Goal: Check status: Check status

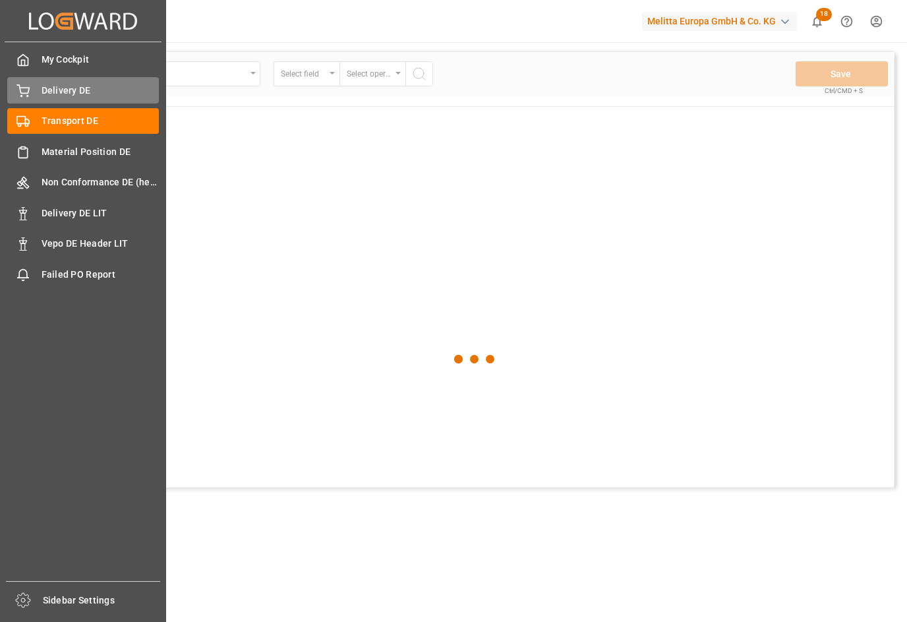
click at [52, 92] on span "Delivery DE" at bounding box center [101, 91] width 118 height 14
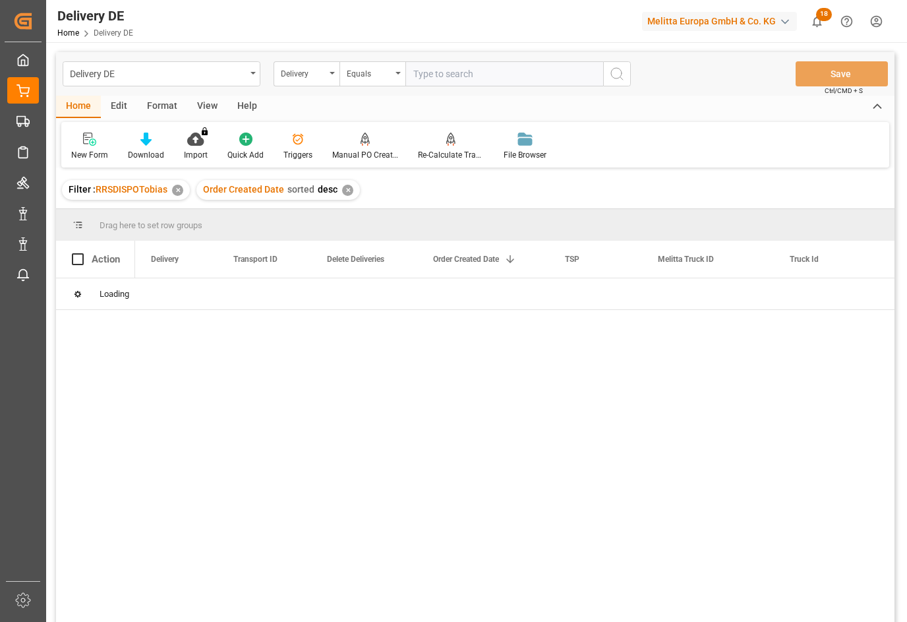
click at [457, 73] on input "text" at bounding box center [505, 73] width 198 height 25
type input "92556784"
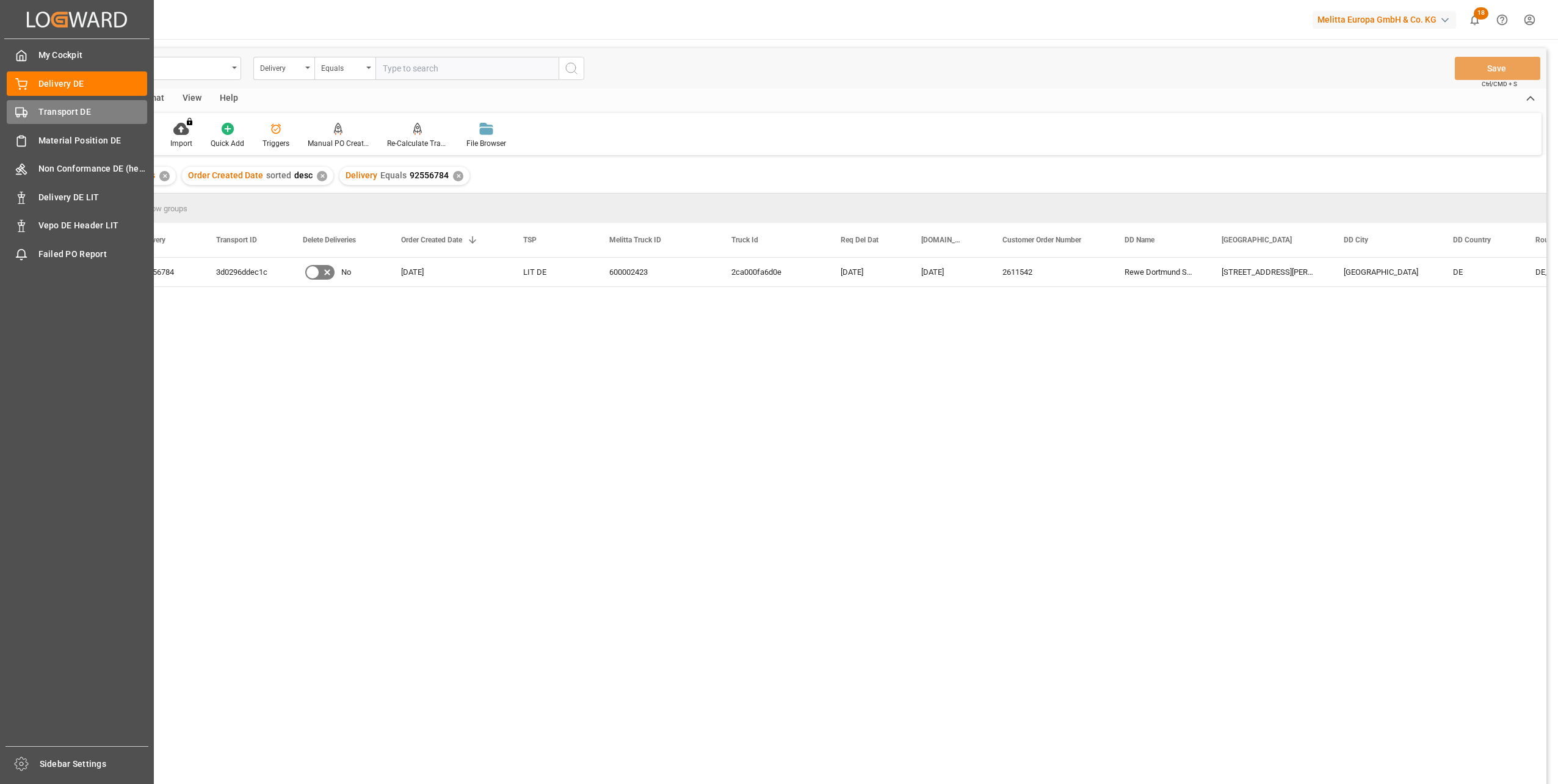
click at [33, 119] on div "Transport DE Transport DE" at bounding box center [77, 112] width 141 height 24
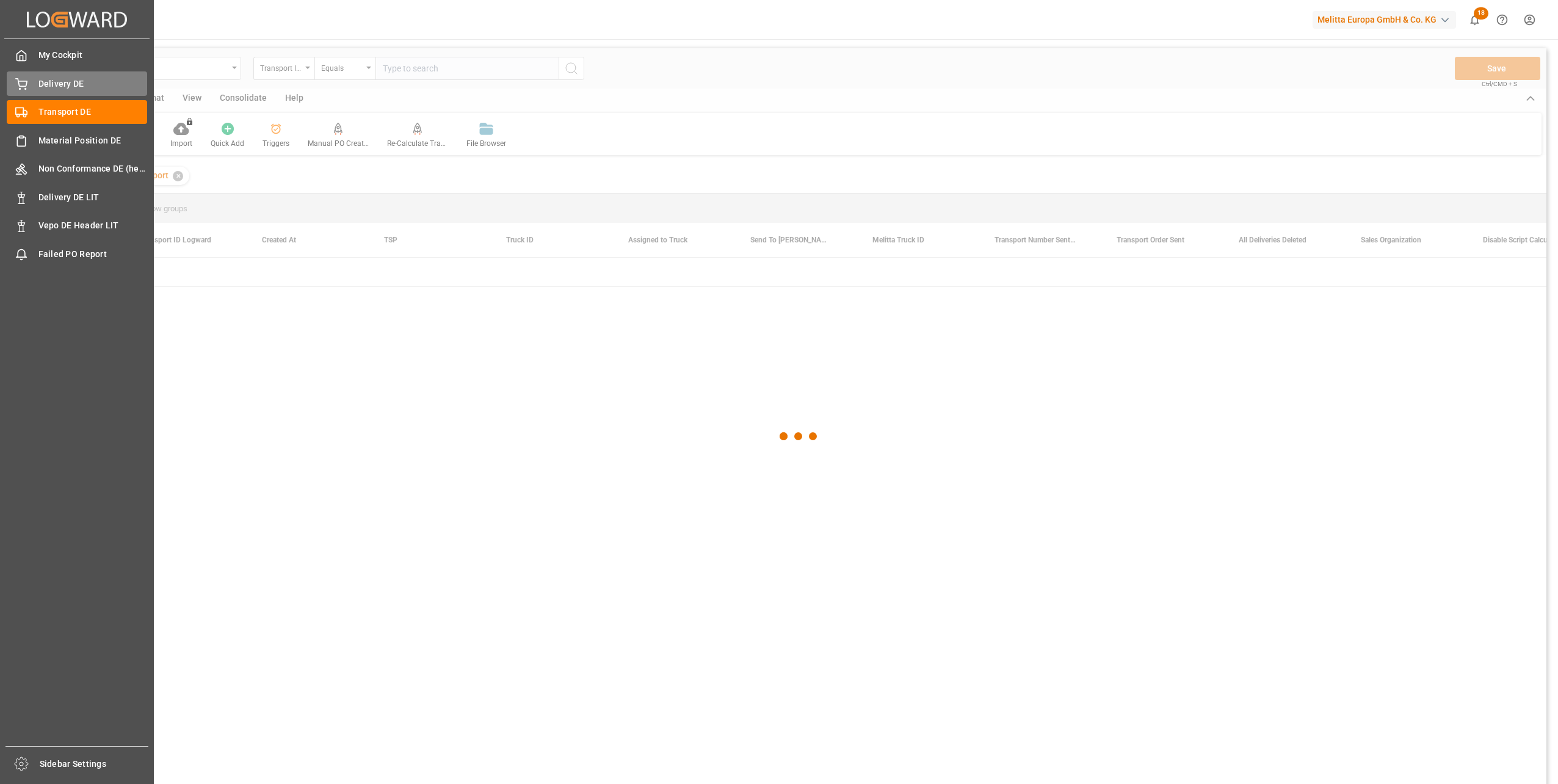
click at [56, 81] on span "Delivery DE" at bounding box center [93, 84] width 109 height 13
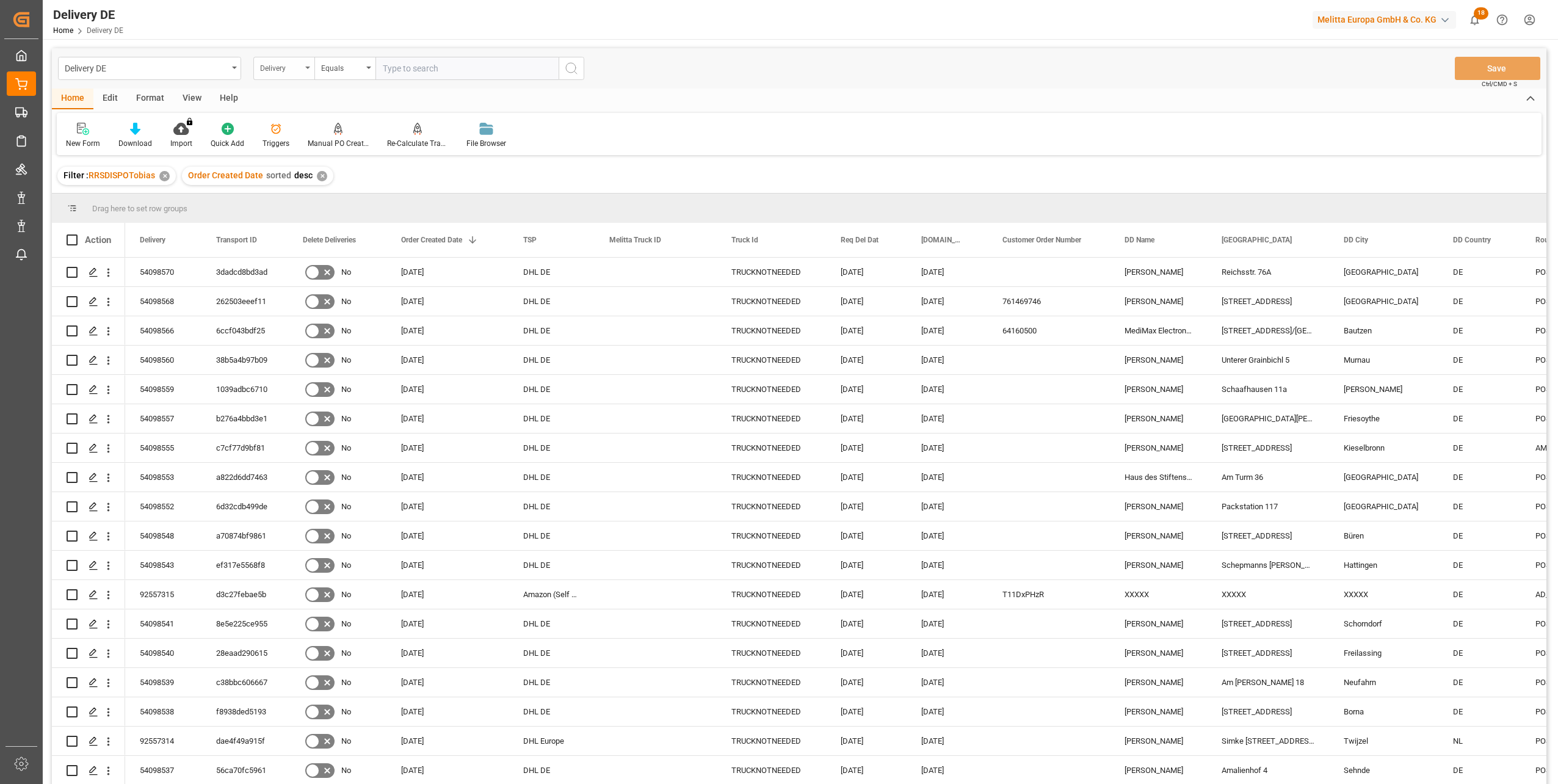
click at [283, 68] on div "Delivery" at bounding box center [280, 67] width 42 height 14
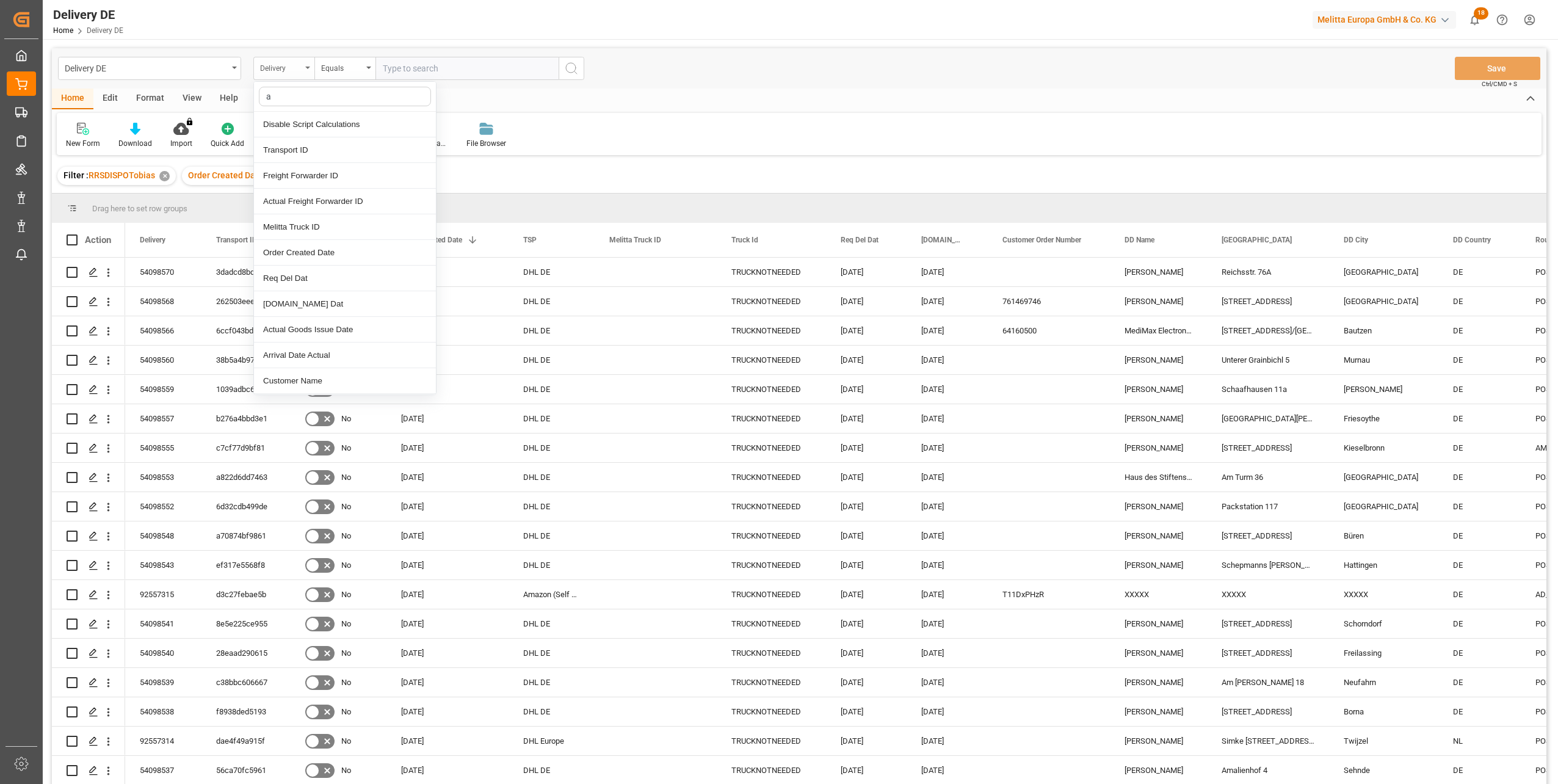
type input "ac"
click at [323, 153] on div "Actual Goods Issue Date" at bounding box center [344, 150] width 181 height 26
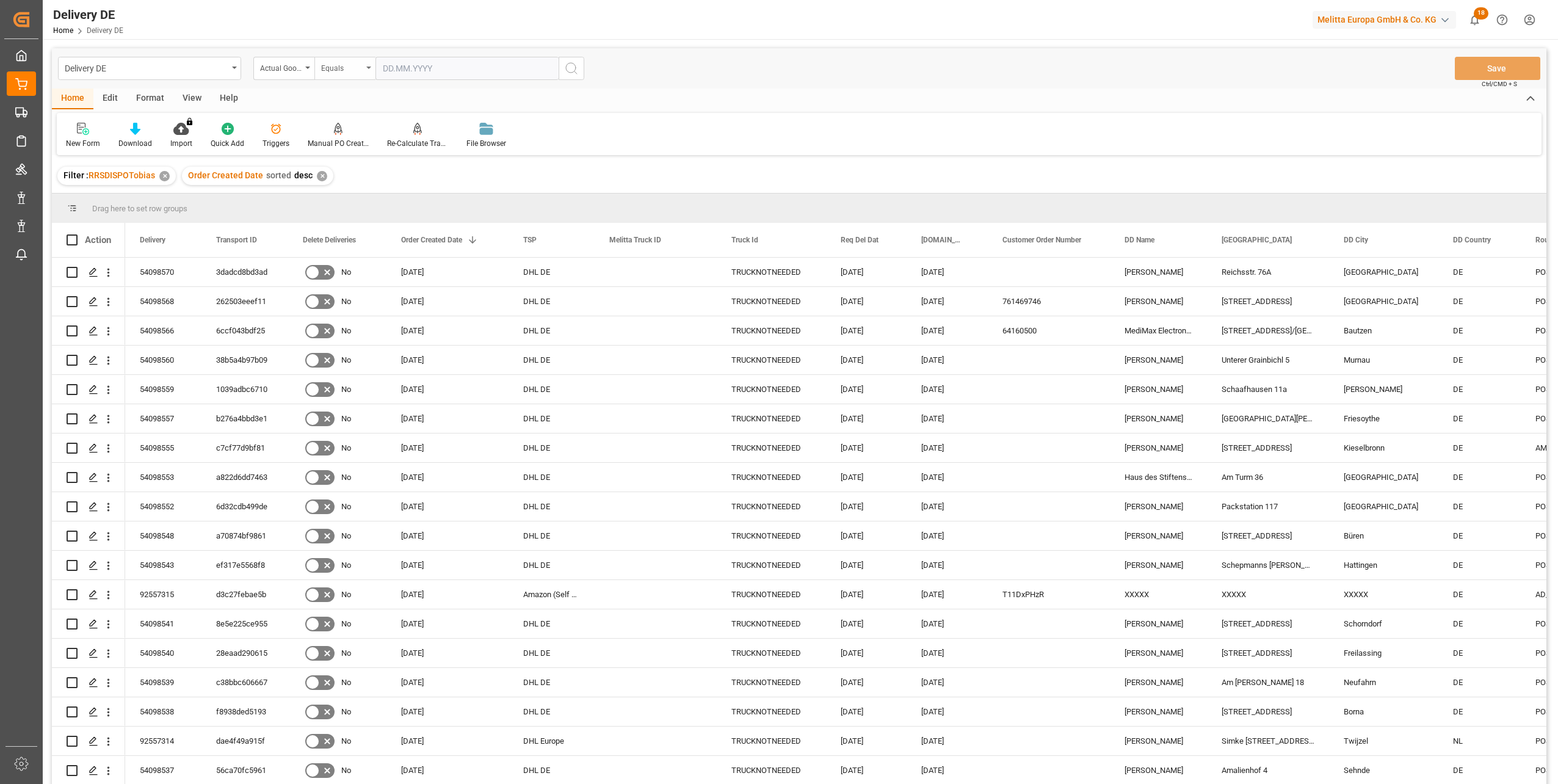
click at [354, 66] on div "Equals" at bounding box center [342, 67] width 42 height 14
click at [341, 123] on div "Equals" at bounding box center [405, 125] width 181 height 26
click at [576, 69] on icon "search button" at bounding box center [571, 68] width 15 height 15
click at [284, 74] on div "Actual Goods Issue Date" at bounding box center [284, 68] width 61 height 23
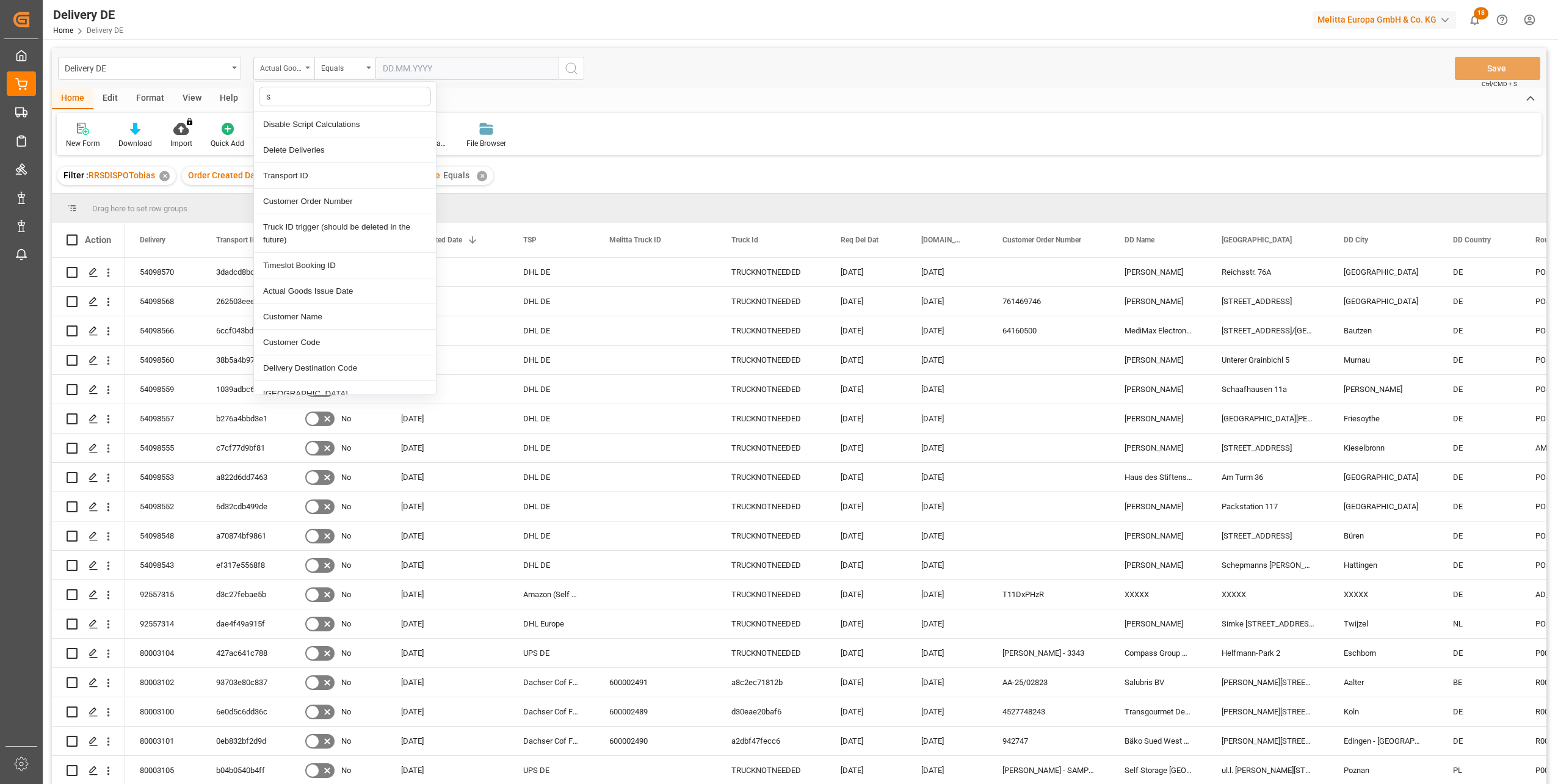
type input "sa"
click at [333, 153] on div "Sales Organization" at bounding box center [344, 150] width 181 height 26
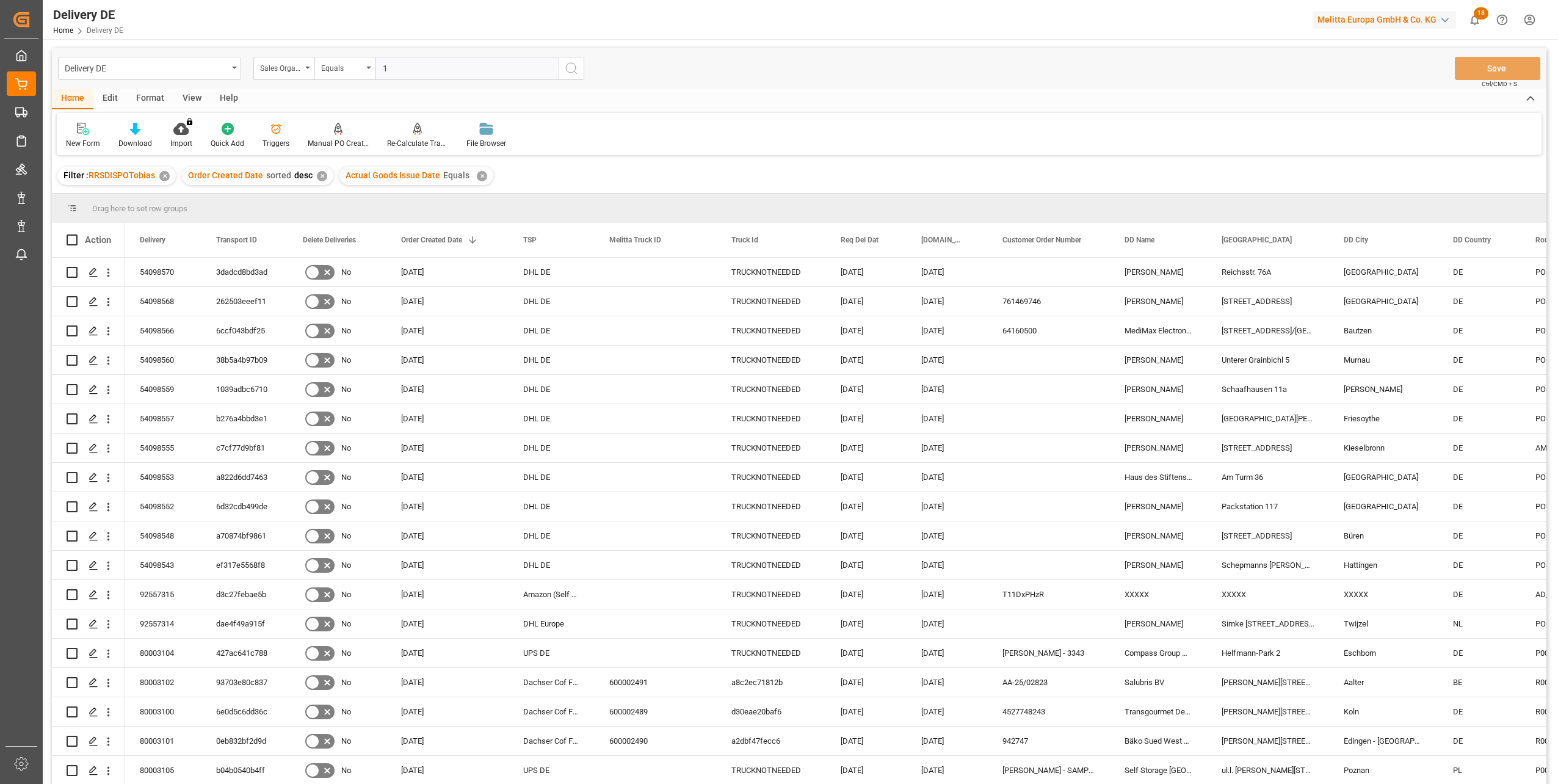
type input "1"
click at [573, 74] on icon "search button" at bounding box center [571, 68] width 15 height 15
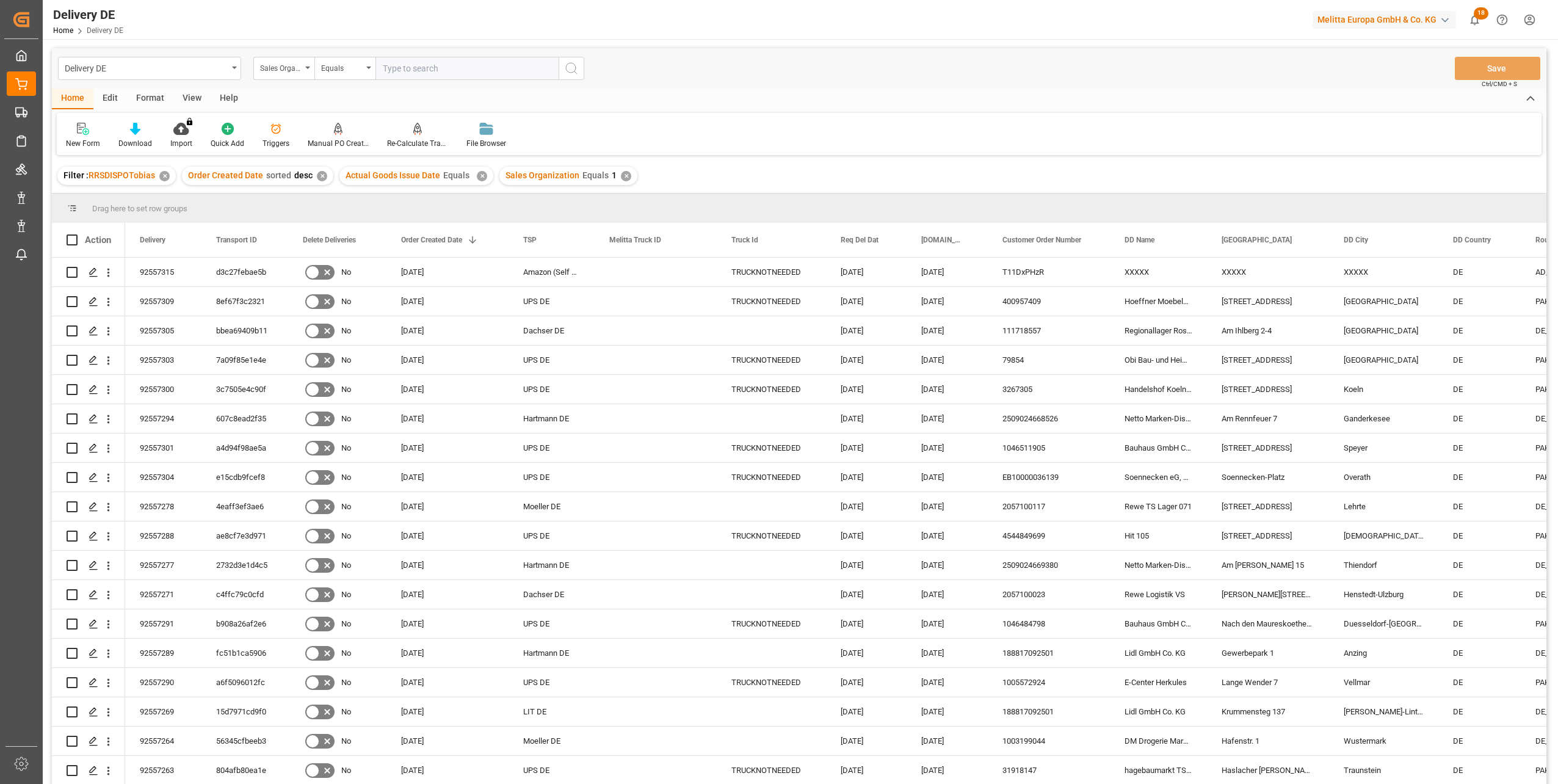
click at [131, 133] on icon at bounding box center [134, 129] width 10 height 12
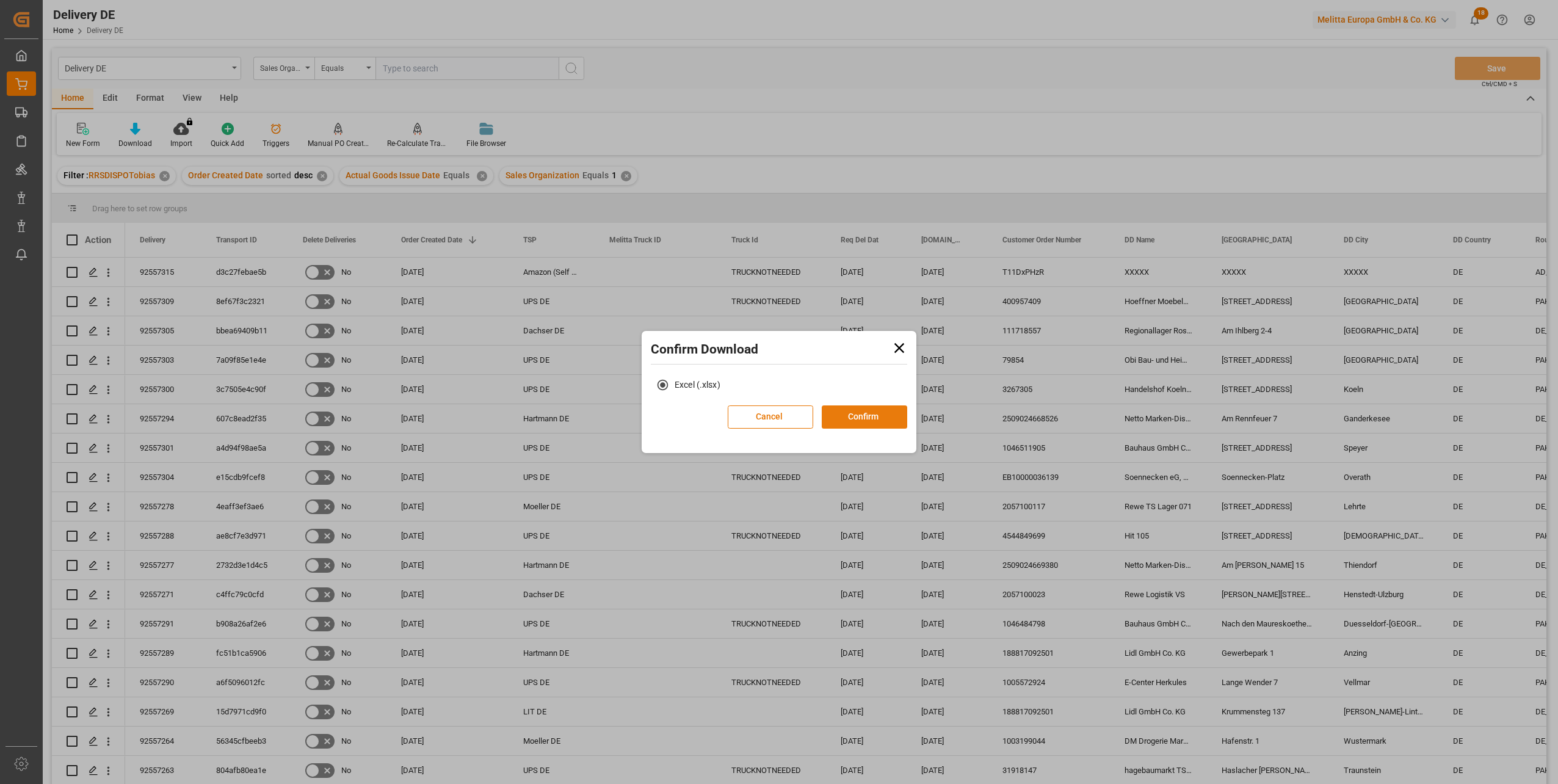
click at [840, 420] on button "Confirm" at bounding box center [864, 417] width 85 height 23
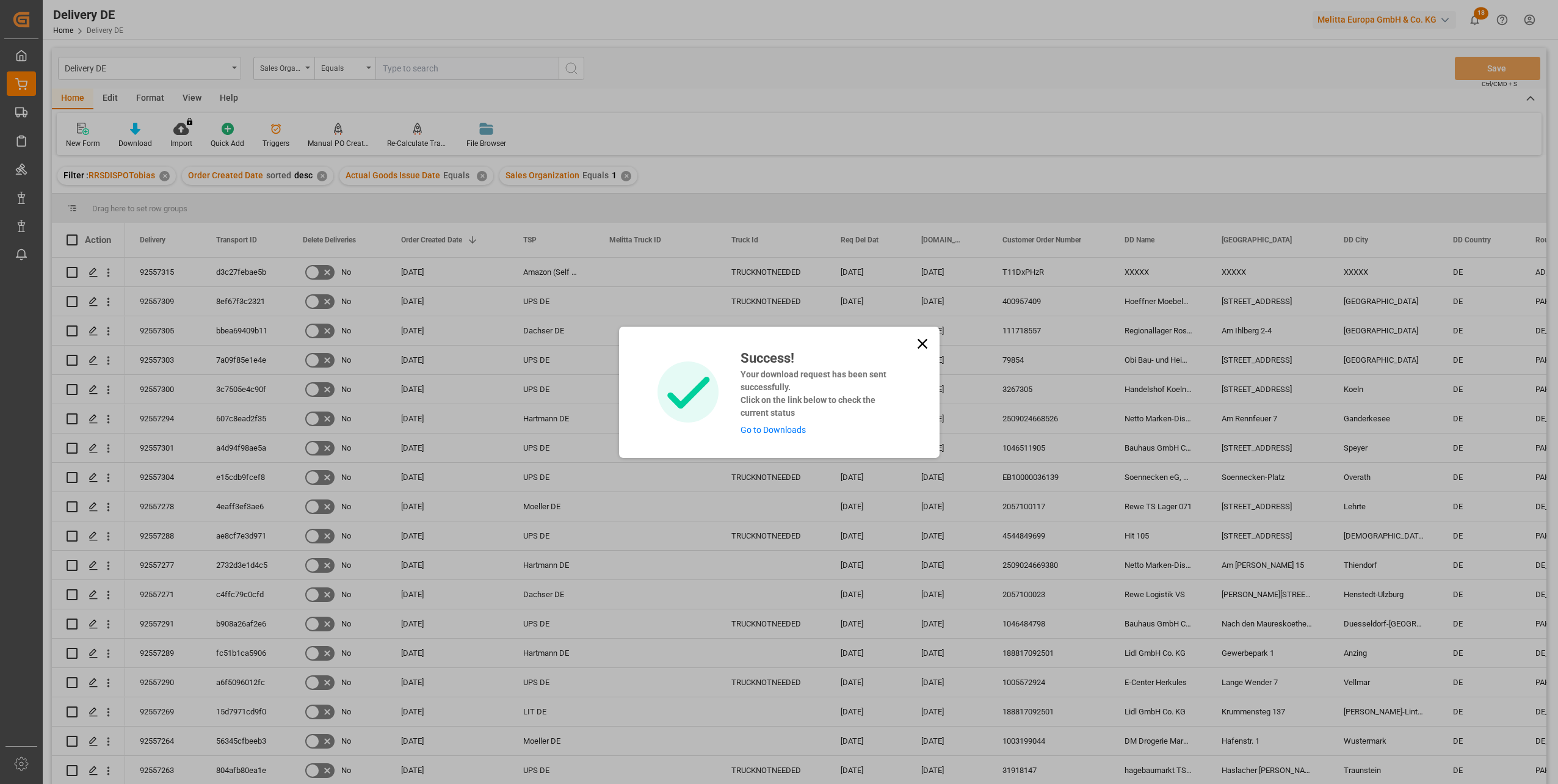
click at [785, 429] on link "Go to Downloads" at bounding box center [773, 429] width 66 height 10
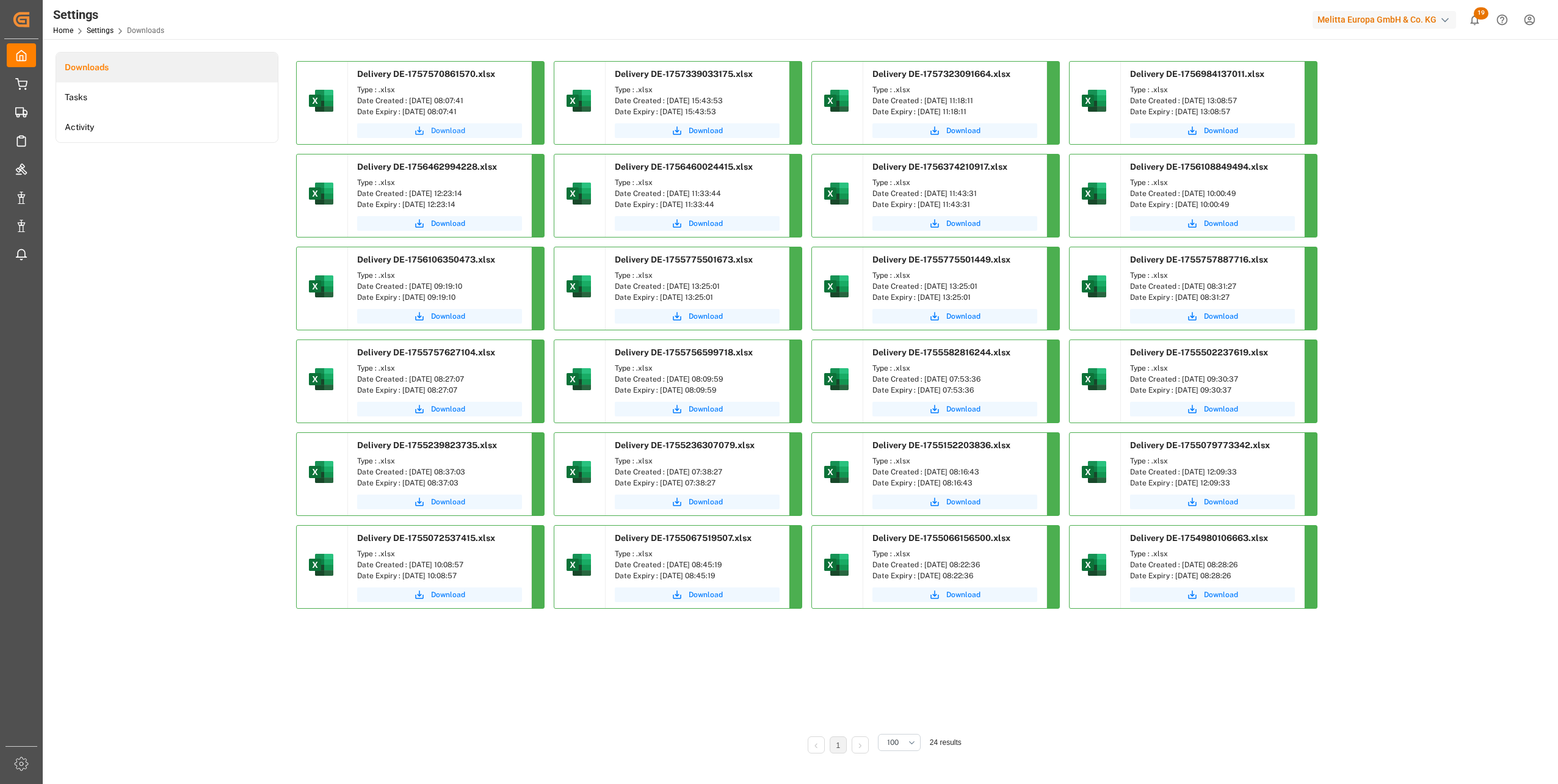
click at [449, 131] on span "Download" at bounding box center [448, 131] width 34 height 11
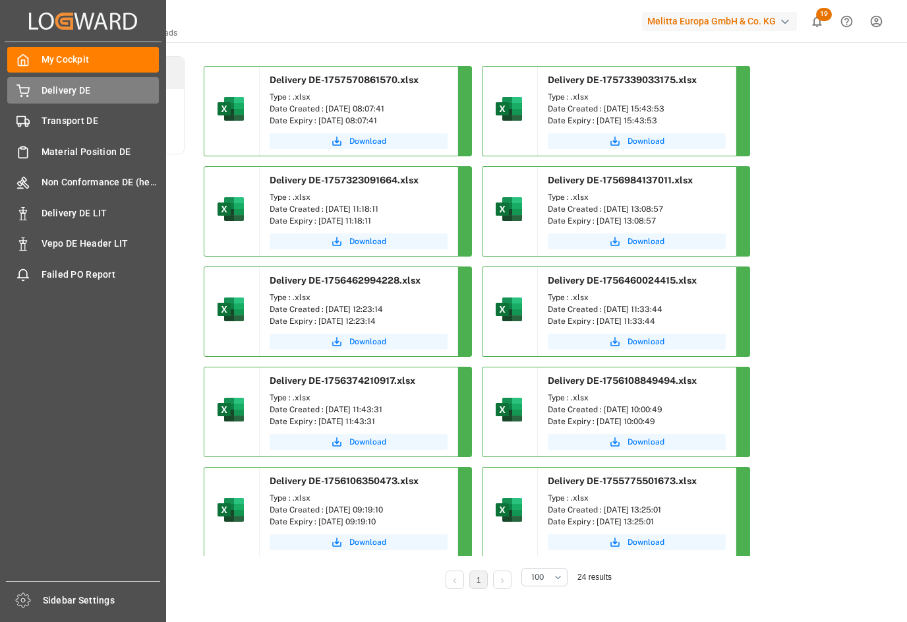
click at [47, 95] on span "Delivery DE" at bounding box center [101, 91] width 118 height 14
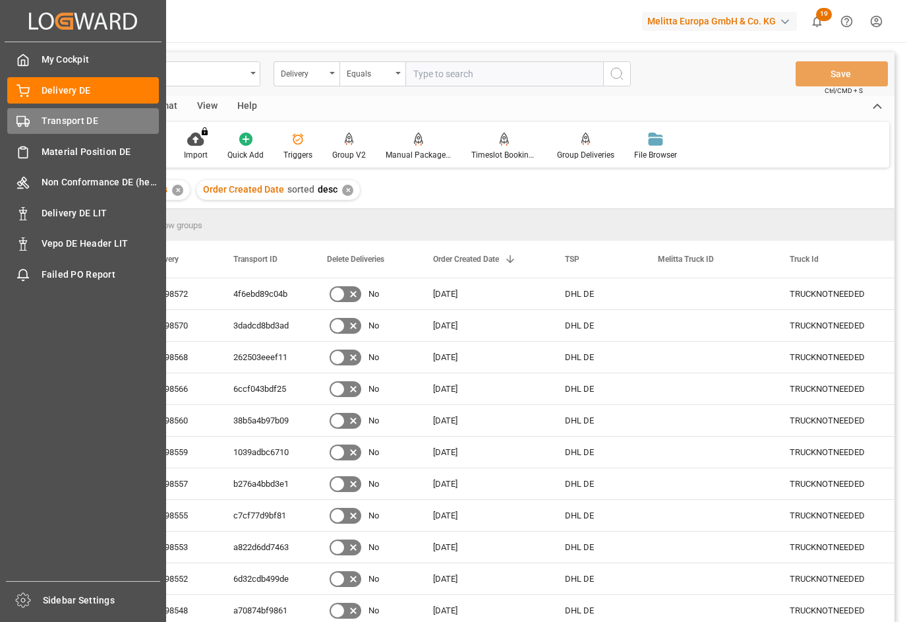
click at [48, 115] on span "Transport DE" at bounding box center [101, 121] width 118 height 14
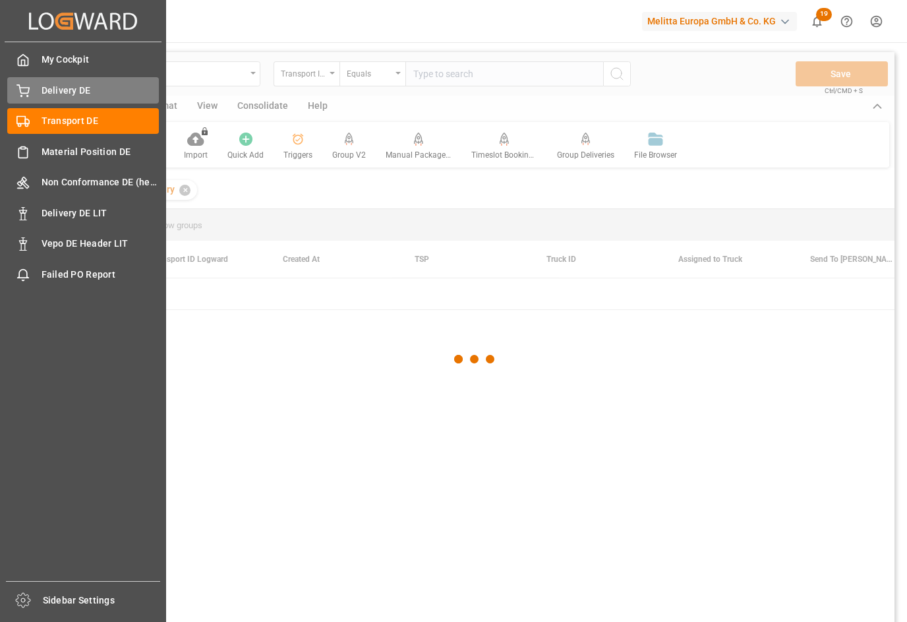
click at [56, 94] on span "Delivery DE" at bounding box center [101, 91] width 118 height 14
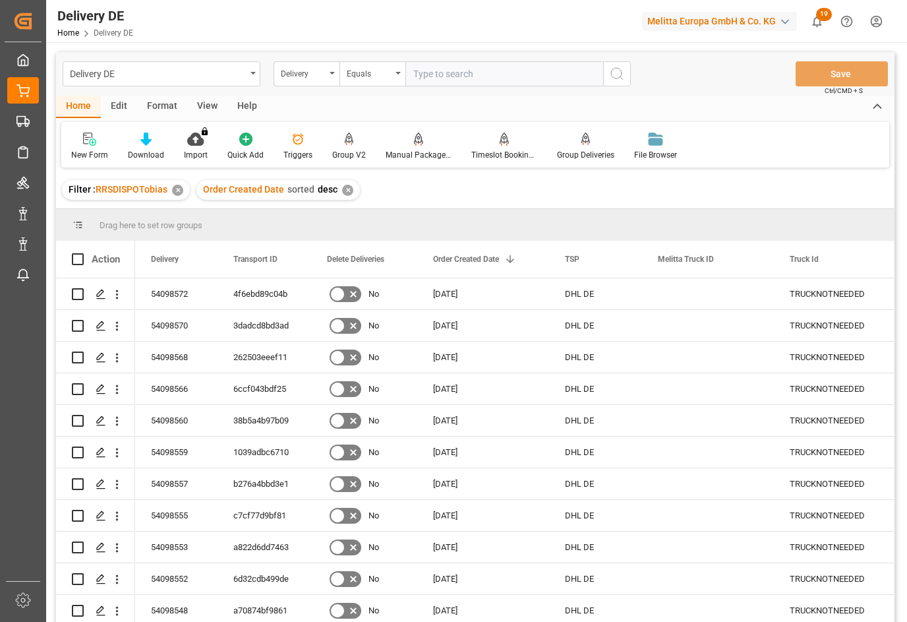
click at [903, 541] on main "Delivery DE Delivery Equals Save Ctrl/CMD + S Home Edit Format View Help New Fo…" at bounding box center [475, 354] width 858 height 605
click at [444, 75] on input "text" at bounding box center [505, 73] width 198 height 25
paste input "92557249"
type input "92557249"
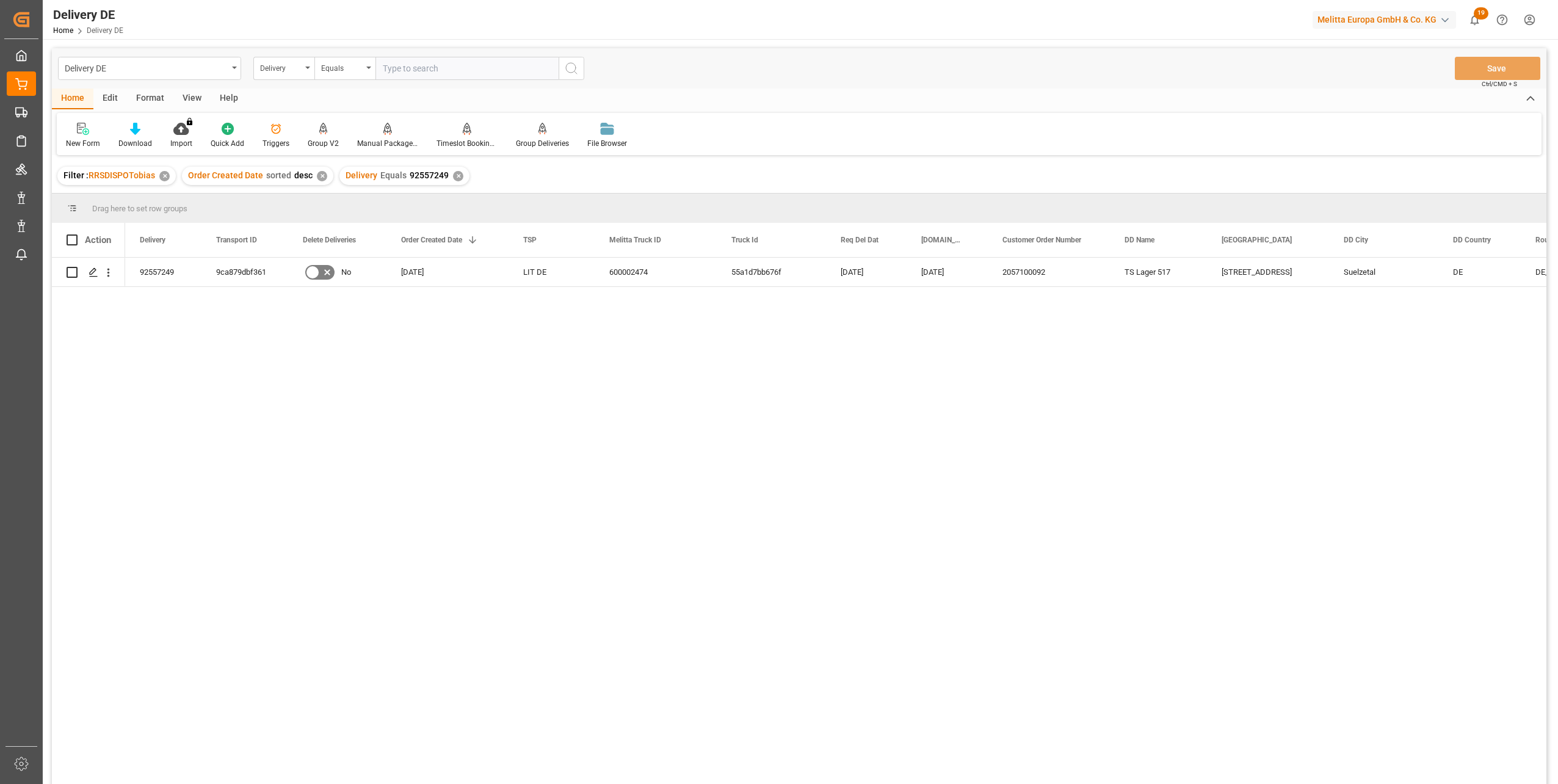
click at [840, 495] on div "No [DATE] LIT DE 600002474 55a1d7bb676f [DATE] [DATE] 2057100092 TS Lager [STRE…" at bounding box center [835, 524] width 1421 height 534
click at [240, 273] on div "9ca879dbf361" at bounding box center [245, 271] width 87 height 29
click at [268, 319] on span "Copy" at bounding box center [292, 320] width 95 height 23
